Goal: Check status: Check status

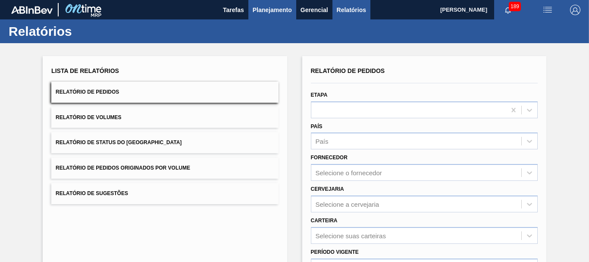
click at [260, 9] on span "Planejamento" at bounding box center [272, 10] width 39 height 10
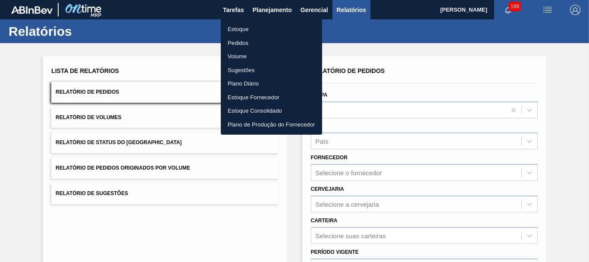
click at [235, 40] on li "Pedidos" at bounding box center [271, 43] width 101 height 14
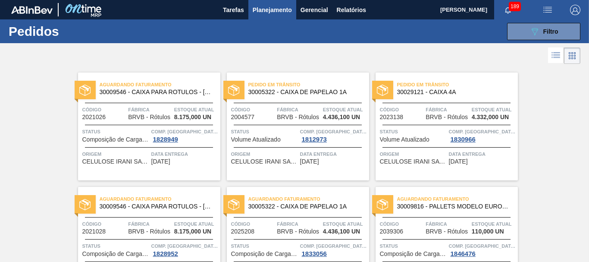
click at [422, 95] on span "30029121 - CAIXA 4A" at bounding box center [454, 92] width 114 height 6
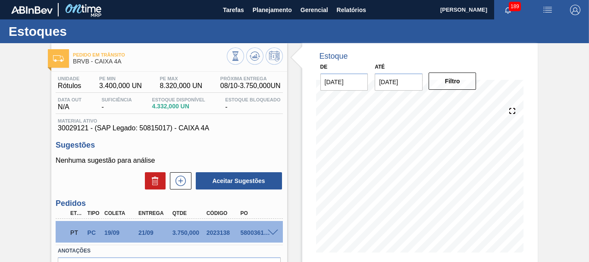
click at [445, 60] on div at bounding box center [455, 56] width 143 height 9
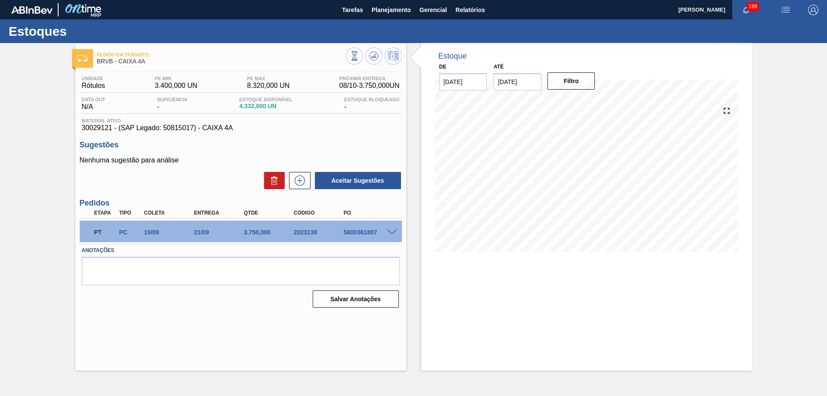
click at [312, 144] on h3 "Sugestões" at bounding box center [241, 144] width 322 height 9
click at [355, 145] on h3 "Sugestões" at bounding box center [241, 144] width 322 height 9
click at [393, 12] on span "Planejamento" at bounding box center [391, 10] width 39 height 10
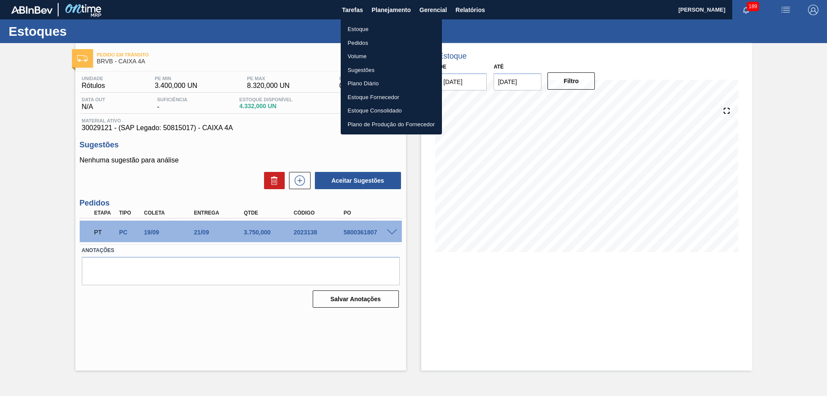
click at [380, 45] on li "Pedidos" at bounding box center [391, 43] width 101 height 14
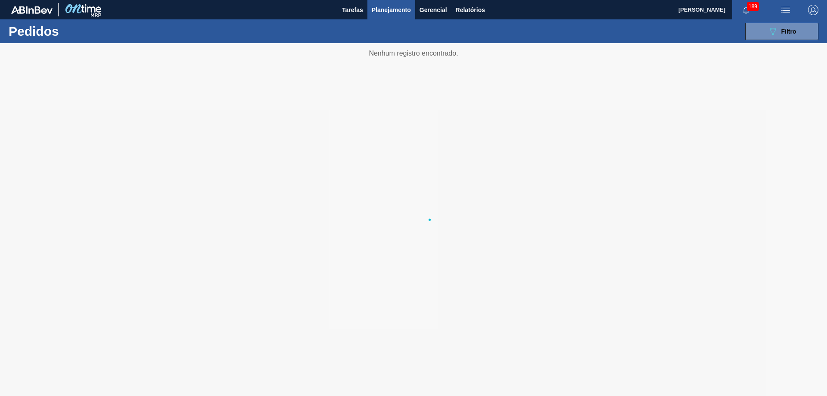
click at [247, 104] on div at bounding box center [413, 219] width 827 height 353
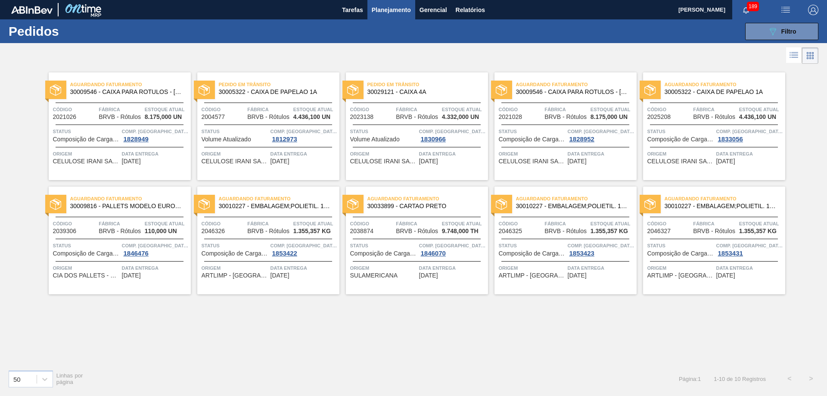
click at [123, 100] on div "Aguardando Faturamento 30009546 - CAIXA PARA ROTULOS - [GEOGRAPHIC_DATA] Código…" at bounding box center [120, 126] width 142 height 108
click at [268, 207] on span "30010227 - EMBALAGEM;POLIETIL. 100X70X006;;07575 RO" at bounding box center [276, 206] width 114 height 6
click at [135, 275] on span "[DATE]" at bounding box center [131, 275] width 19 height 6
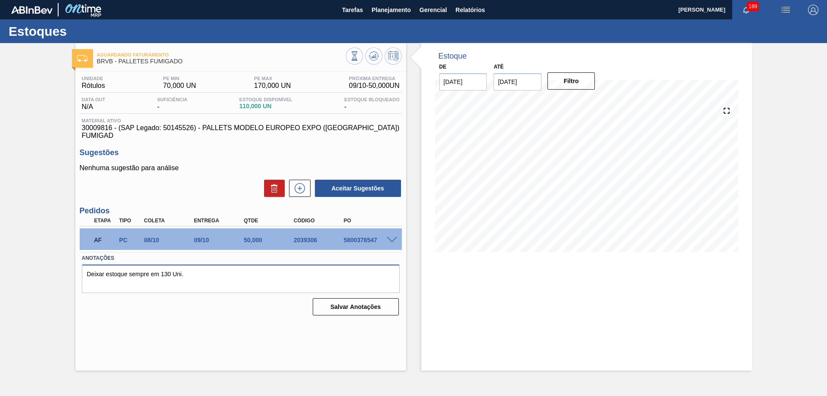
click at [201, 271] on textarea "Deixar estoque sempre em 130 Uni." at bounding box center [241, 279] width 318 height 28
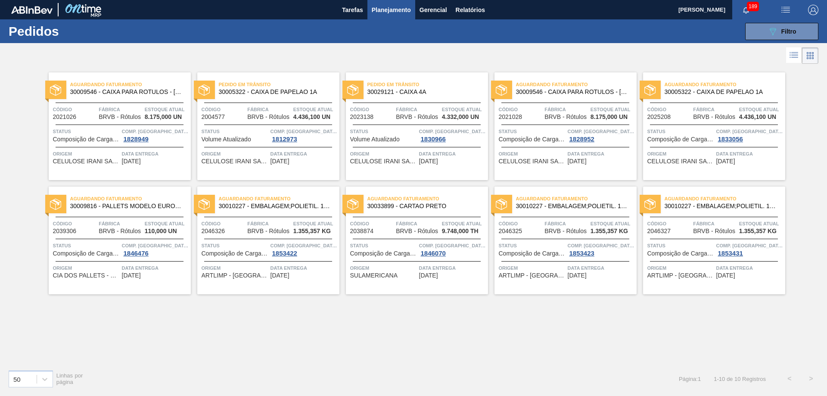
click at [151, 90] on span "30009546 - CAIXA PARA ROTULOS - [GEOGRAPHIC_DATA]" at bounding box center [127, 92] width 114 height 6
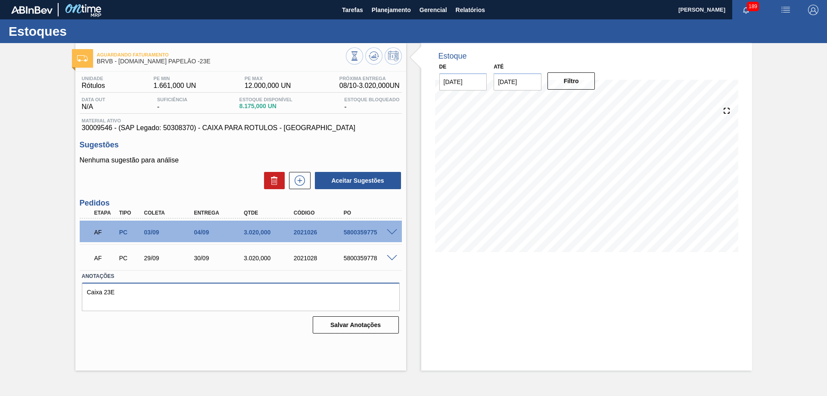
click at [154, 296] on textarea "Caixa 23E" at bounding box center [241, 297] width 318 height 28
